Goal: Transaction & Acquisition: Purchase product/service

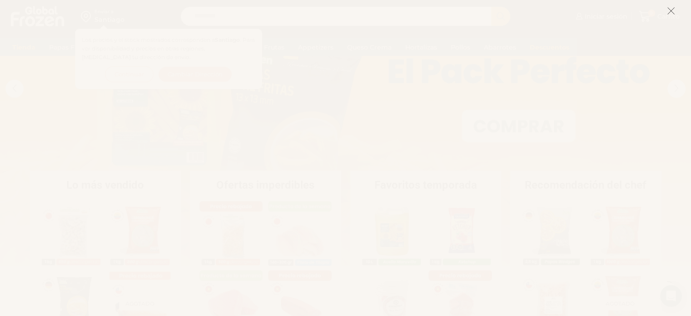
scroll to position [115, 0]
click at [673, 9] on line at bounding box center [671, 11] width 6 height 6
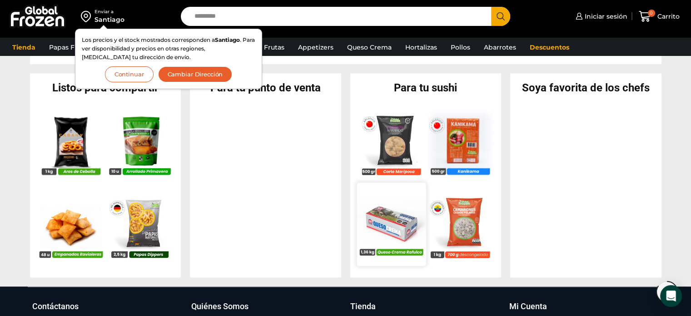
scroll to position [862, 0]
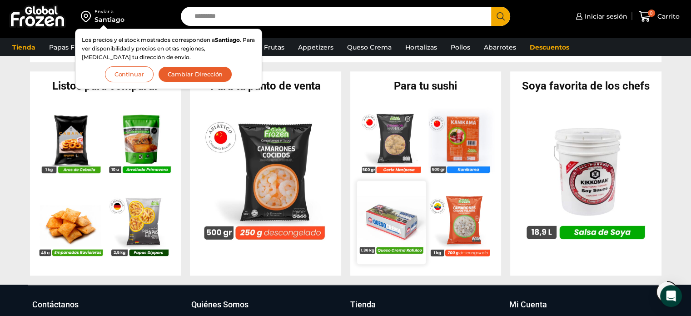
click at [395, 226] on img at bounding box center [391, 222] width 69 height 69
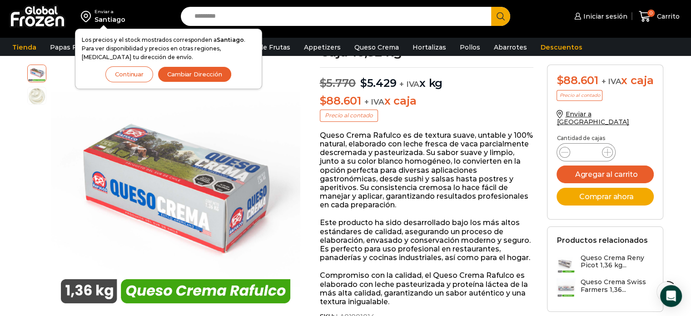
scroll to position [80, 0]
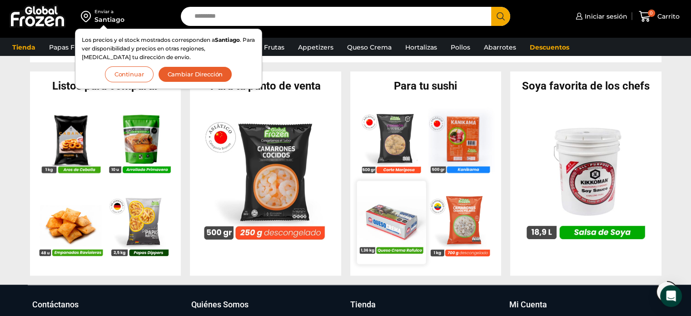
click at [403, 212] on img at bounding box center [391, 222] width 69 height 69
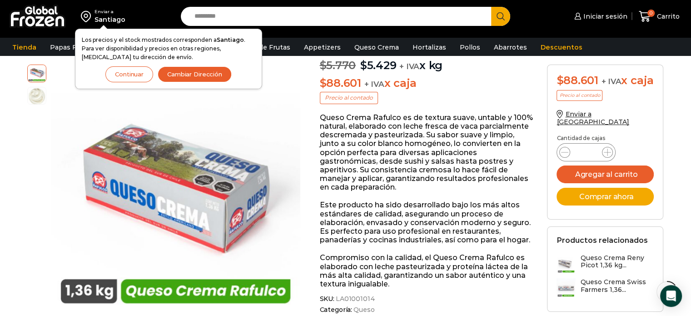
scroll to position [105, 0]
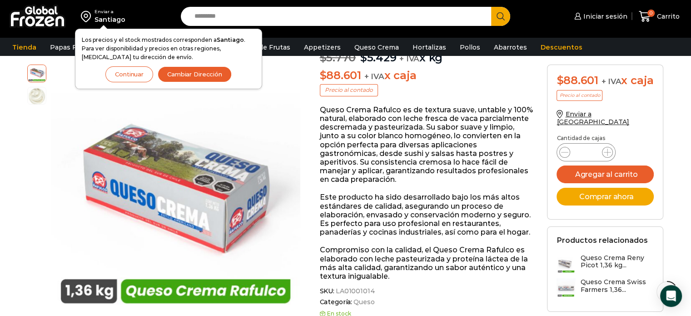
click at [615, 265] on h3 "Queso Crema Reny Picot 1,36 kg..." at bounding box center [617, 261] width 74 height 15
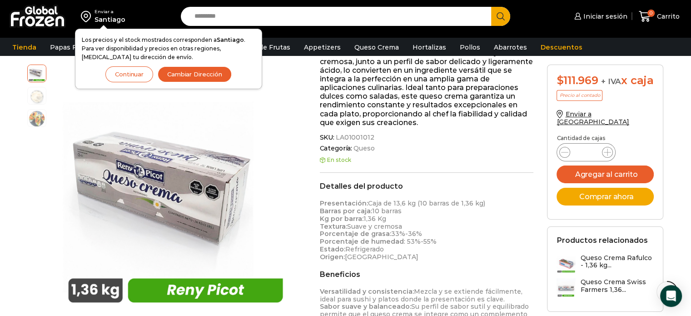
scroll to position [189, 0]
click at [575, 295] on img at bounding box center [566, 287] width 19 height 19
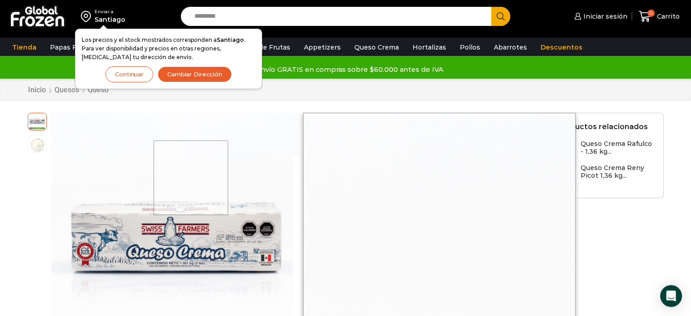
click at [192, 178] on div at bounding box center [191, 177] width 75 height 75
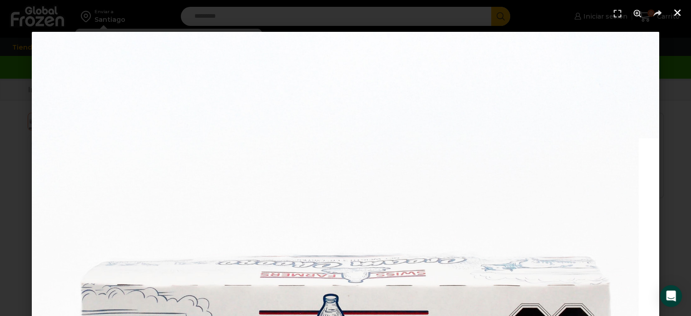
click at [679, 8] on icon "Cerrar (Esc)" at bounding box center [677, 12] width 9 height 9
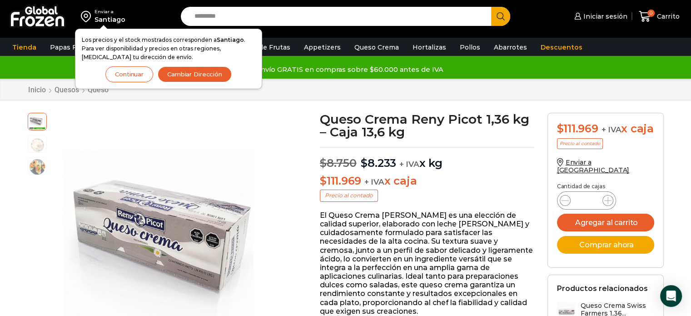
click at [160, 11] on div "Enviar a [GEOGRAPHIC_DATA] Los precios y el stock mostrados corresponden a [GEO…" at bounding box center [88, 16] width 167 height 33
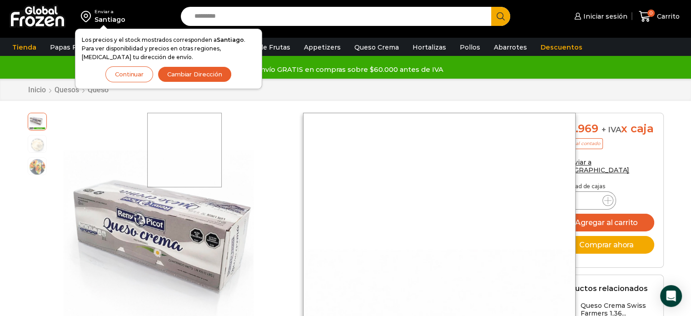
click at [185, 130] on div at bounding box center [184, 150] width 75 height 75
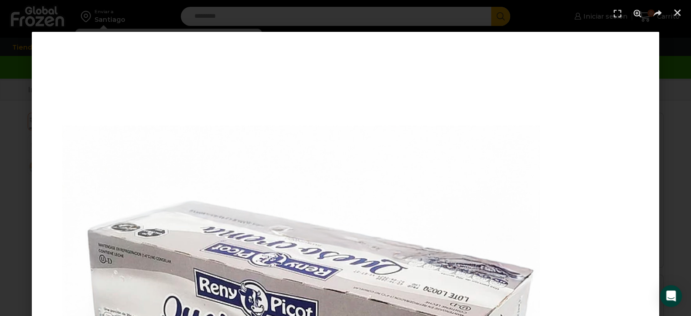
click at [151, 14] on header at bounding box center [345, 13] width 691 height 27
click at [679, 11] on use "Cerrar (Esc)" at bounding box center [677, 13] width 6 height 6
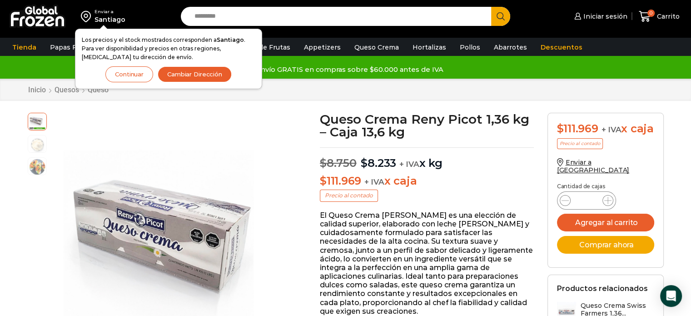
click at [124, 71] on button "Continuar" at bounding box center [129, 74] width 48 height 16
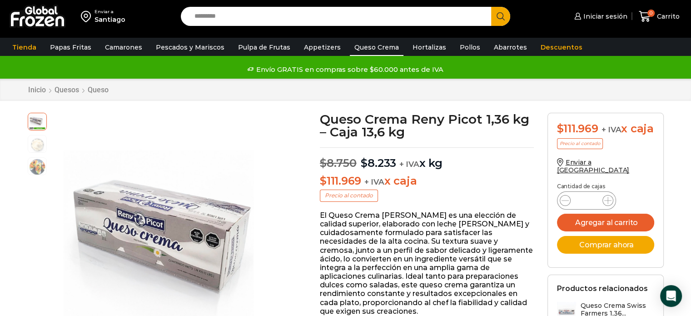
click at [371, 44] on link "Queso Crema" at bounding box center [377, 47] width 54 height 17
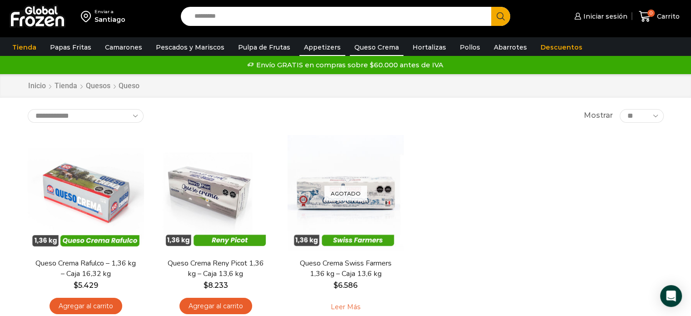
click at [315, 47] on link "Appetizers" at bounding box center [323, 47] width 46 height 17
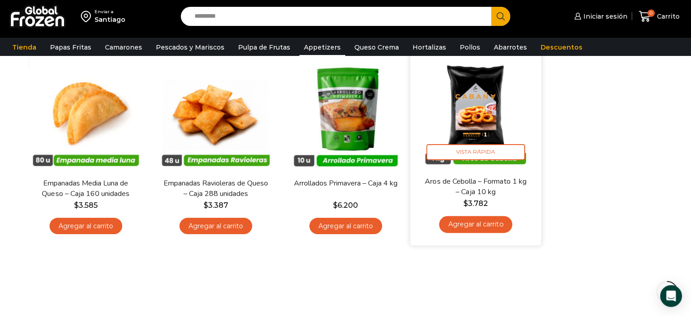
scroll to position [82, 0]
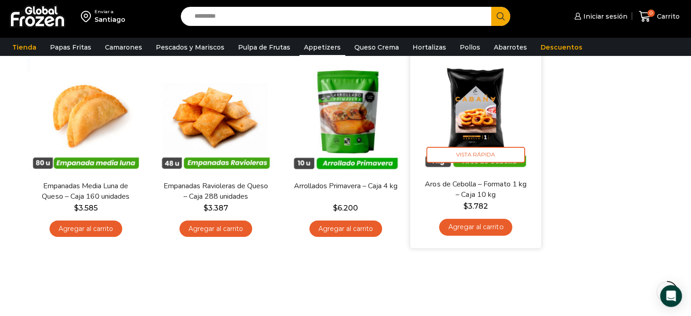
click at [479, 112] on img at bounding box center [475, 113] width 117 height 117
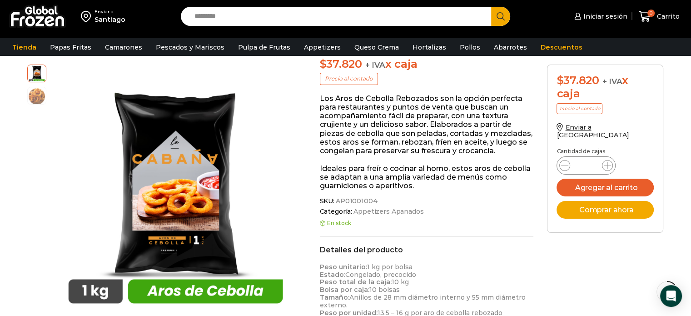
scroll to position [115, 0]
